Goal: Book appointment/travel/reservation

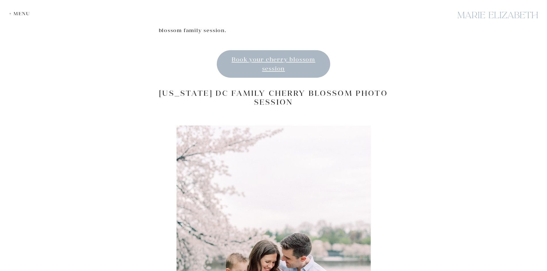
scroll to position [460, 0]
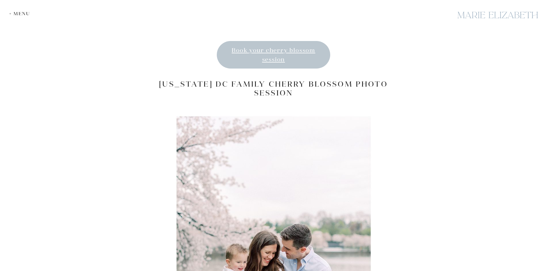
click at [264, 49] on span "Book your cherry blossom session" at bounding box center [274, 55] width 84 height 16
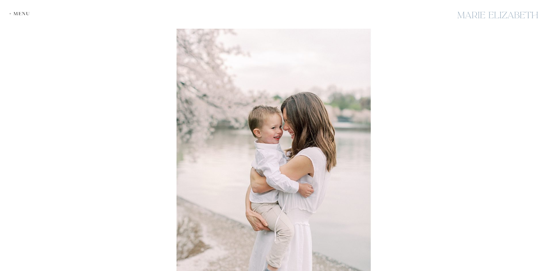
scroll to position [2470, 0]
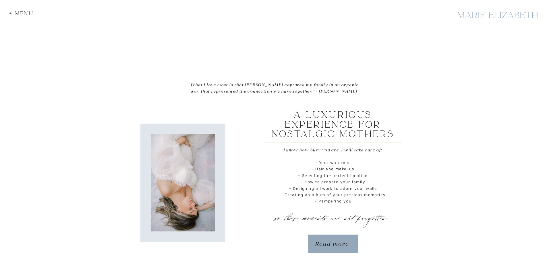
scroll to position [259, 0]
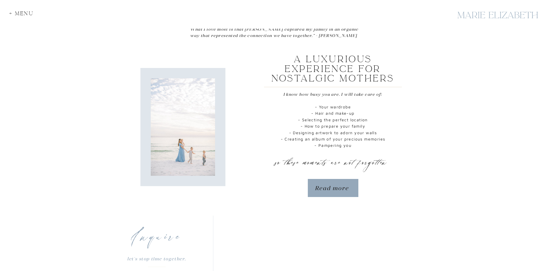
click at [330, 187] on p "Read more" at bounding box center [333, 188] width 36 height 9
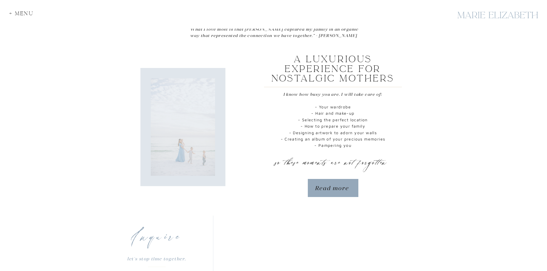
scroll to position [260, 0]
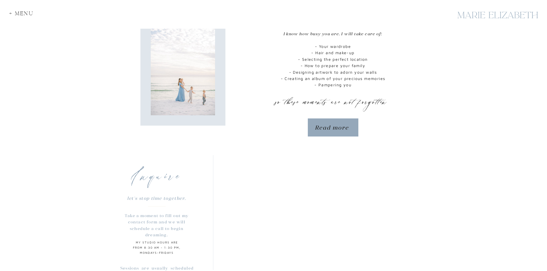
scroll to position [301, 0]
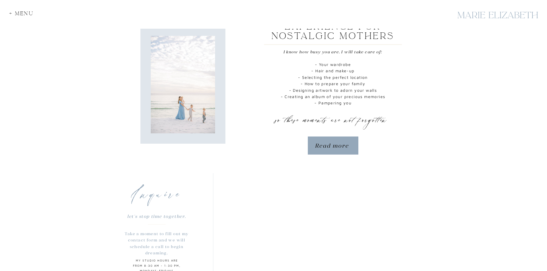
click at [24, 12] on div "+ Menu" at bounding box center [23, 15] width 28 height 8
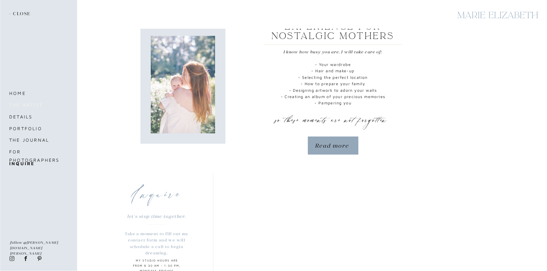
click at [21, 107] on nav "the artist" at bounding box center [33, 105] width 48 height 8
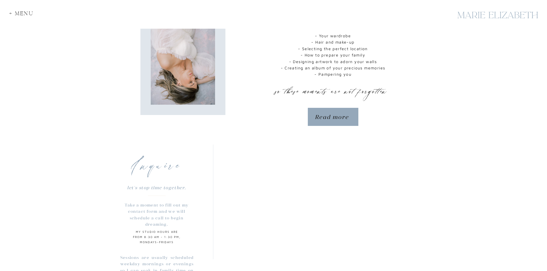
scroll to position [301, 0]
